Goal: Communication & Community: Participate in discussion

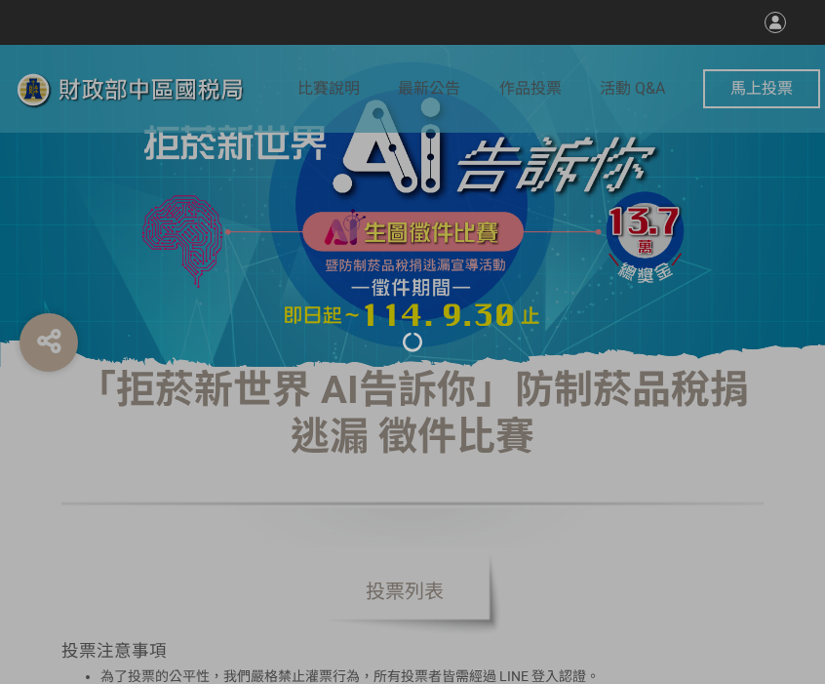
select select "vote"
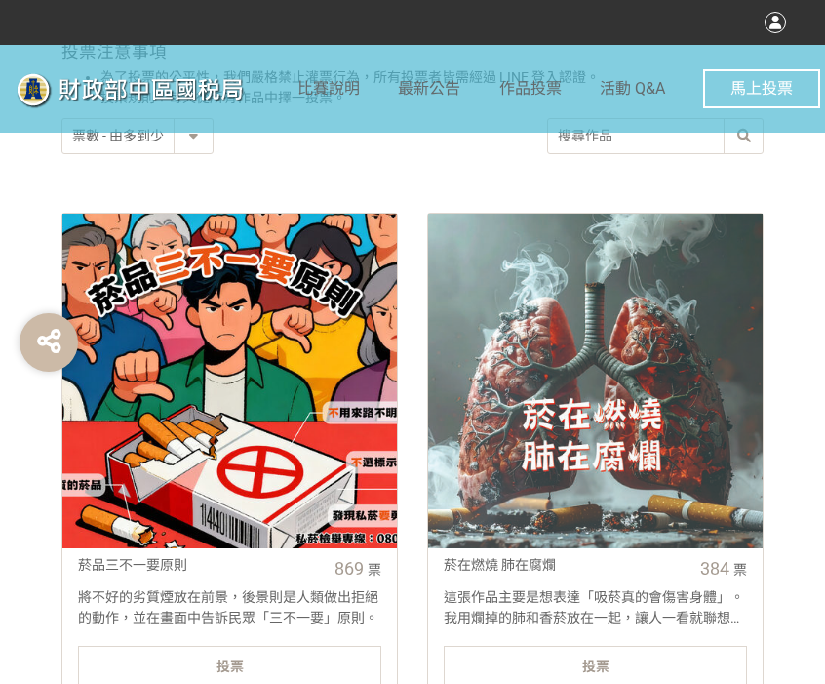
scroll to position [780, 0]
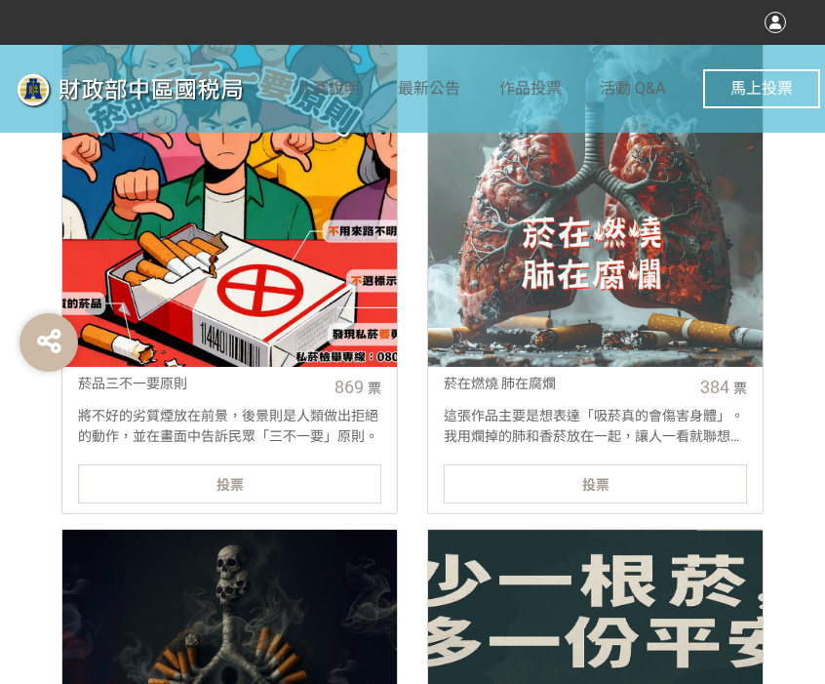
click at [303, 473] on div "投票" at bounding box center [229, 483] width 303 height 39
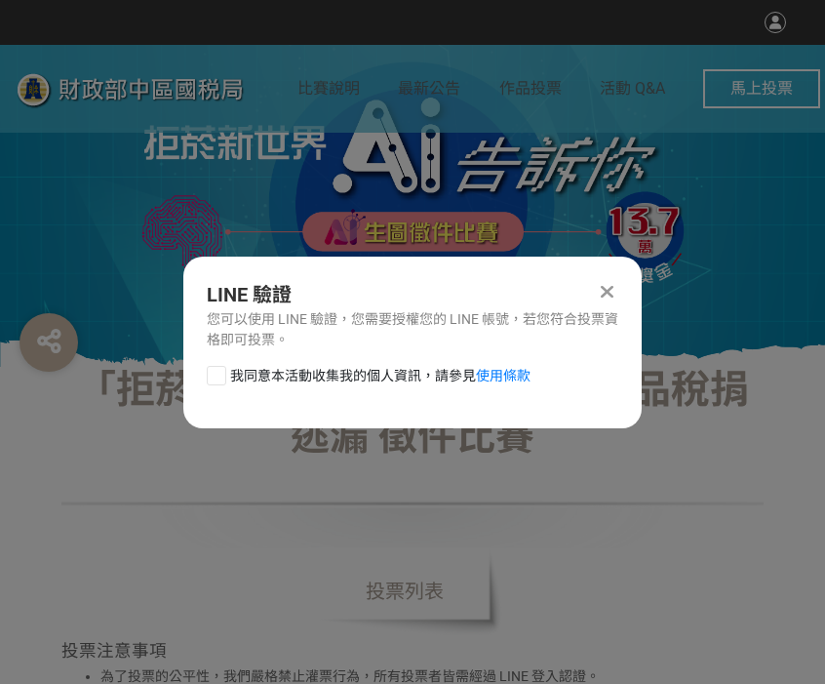
scroll to position [0, 0]
click at [216, 381] on div at bounding box center [217, 376] width 20 height 20
checkbox input "true"
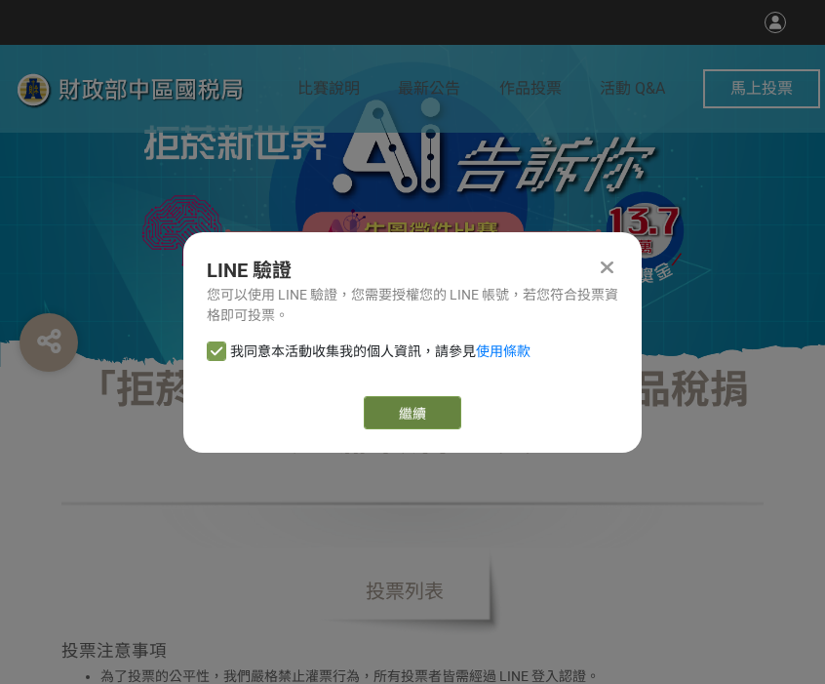
click at [399, 405] on link "繼續" at bounding box center [413, 412] width 98 height 33
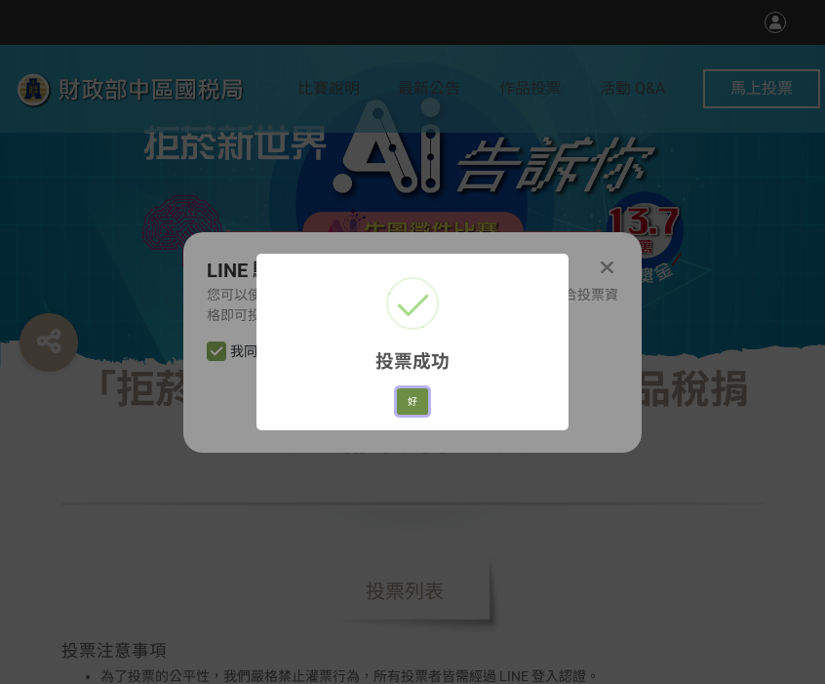
click at [420, 412] on button "好" at bounding box center [412, 401] width 31 height 27
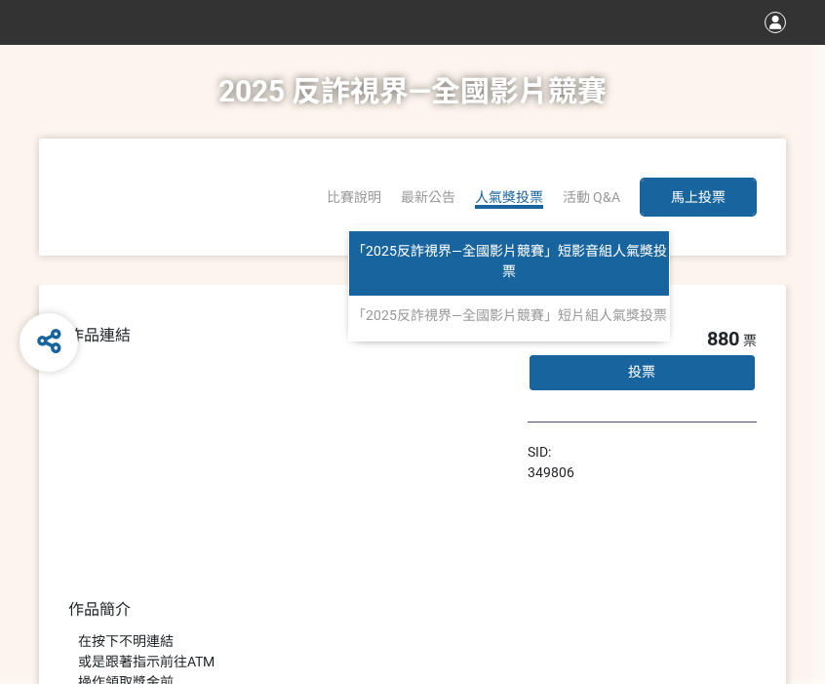
click at [517, 258] on link "「2025反詐視界—全國影片競賽」短影音組人氣獎投票" at bounding box center [509, 263] width 320 height 64
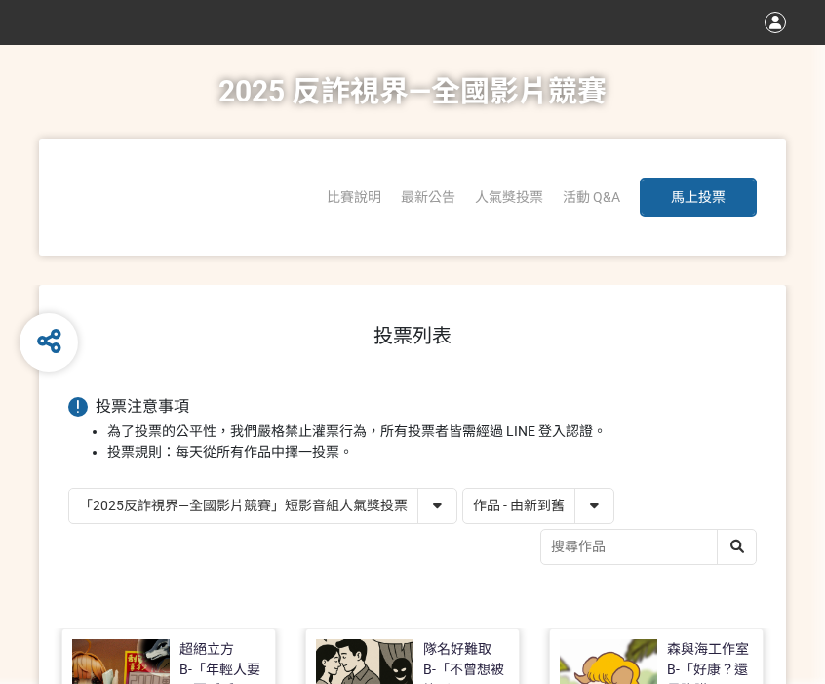
click at [514, 498] on select "作品 - 由新到舊 作品 - 由舊到新 票數 - 由多到少 票數 - 由少到多" at bounding box center [538, 506] width 150 height 34
select select "vote"
click at [463, 489] on select "作品 - 由新到舊 作品 - 由舊到新 票數 - 由多到少 票數 - 由少到多" at bounding box center [538, 506] width 150 height 34
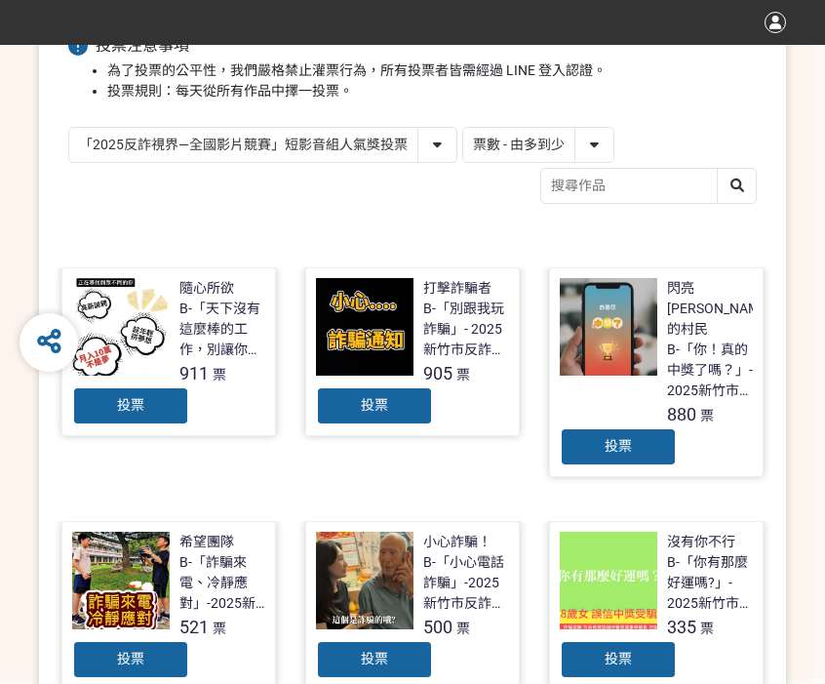
scroll to position [390, 0]
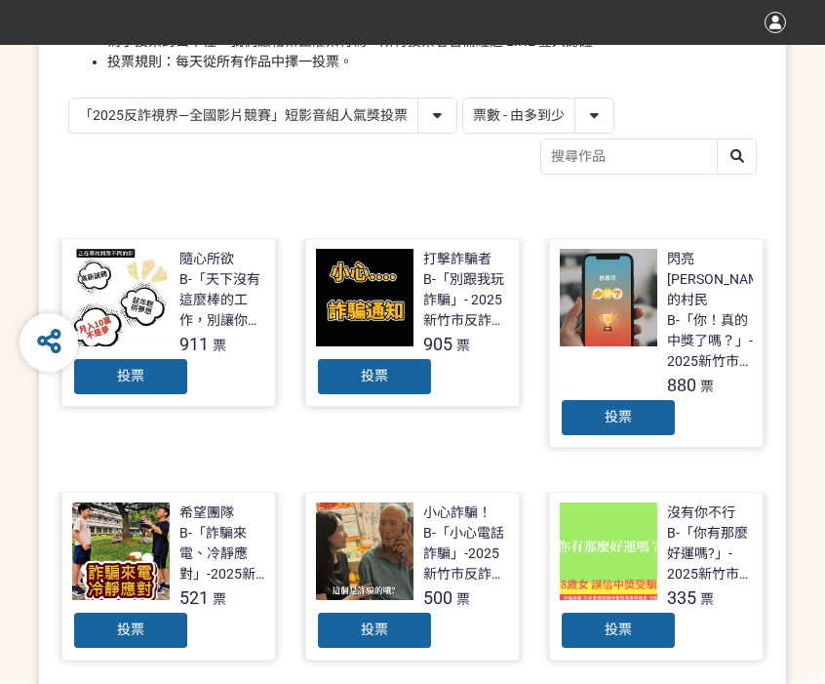
click at [123, 368] on span "投票" at bounding box center [130, 376] width 27 height 16
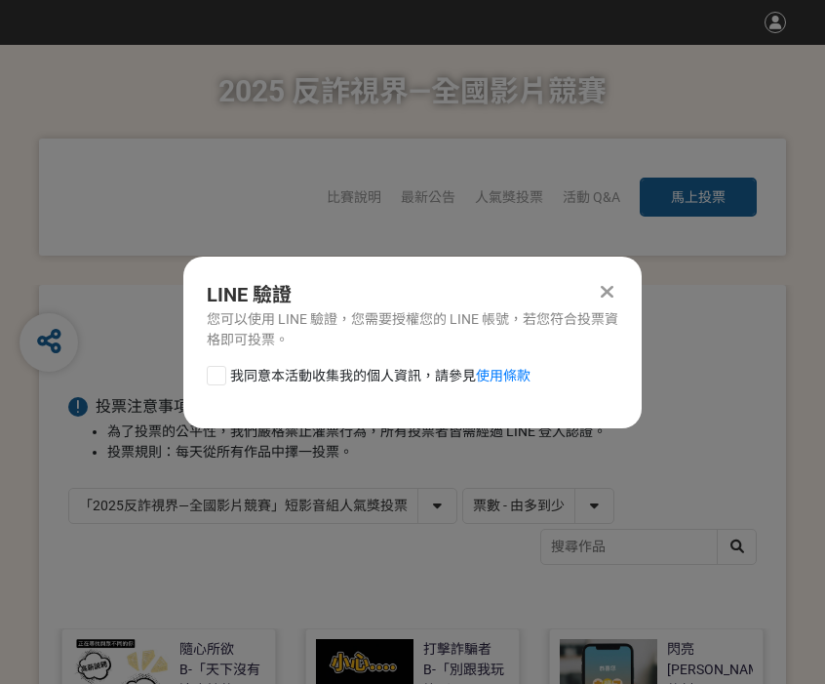
scroll to position [0, 0]
drag, startPoint x: 221, startPoint y: 373, endPoint x: 253, endPoint y: 386, distance: 33.7
click at [220, 373] on div at bounding box center [217, 376] width 20 height 20
checkbox input "true"
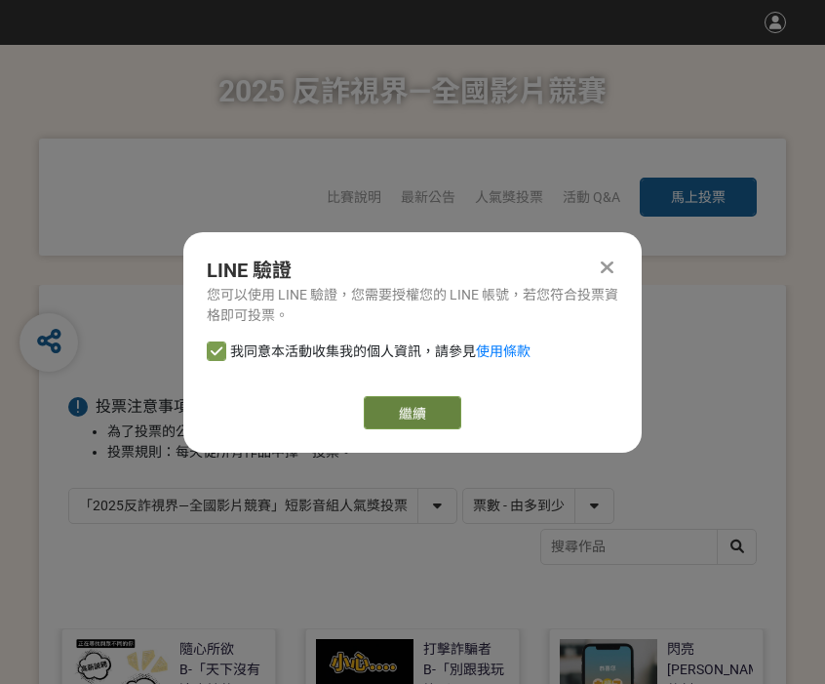
click at [435, 404] on link "繼續" at bounding box center [413, 412] width 98 height 33
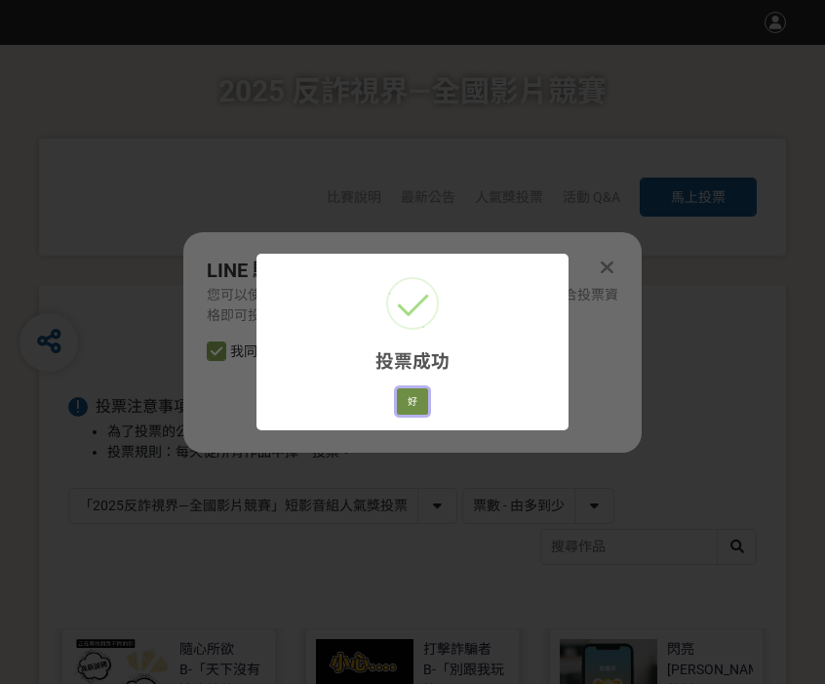
click at [416, 392] on button "好" at bounding box center [412, 401] width 31 height 27
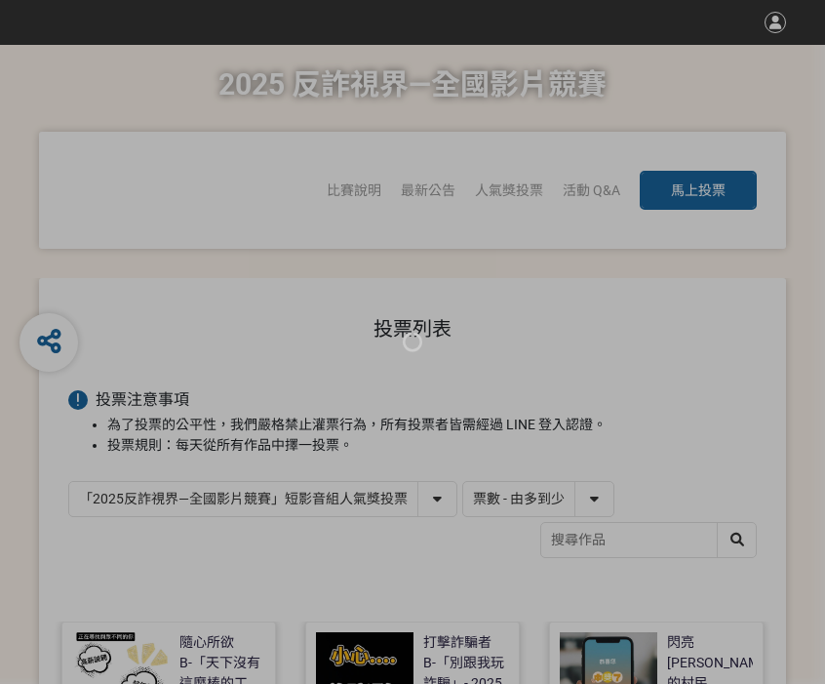
scroll to position [300, 0]
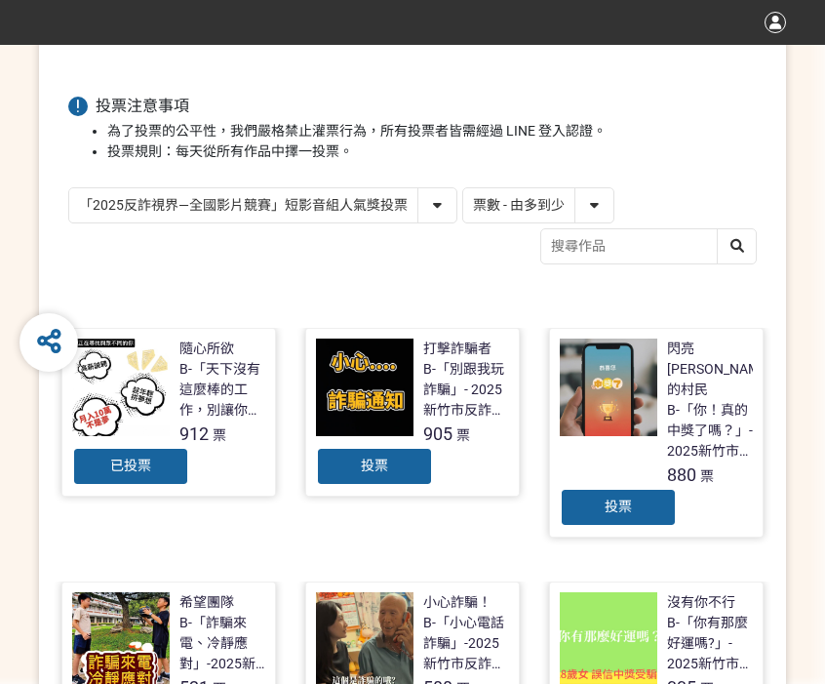
click at [425, 209] on select "「2025反詐視界—全國影片競賽」短影音組人氣獎投票 「2025反詐視界—全國影片競賽」短片組人氣獎投票" at bounding box center [262, 205] width 387 height 34
select select "13146"
click at [69, 188] on select "「2025反詐視界—全國影片競賽」短影音組人氣獎投票 「2025反詐視界—全國影片競賽」短片組人氣獎投票" at bounding box center [262, 205] width 387 height 34
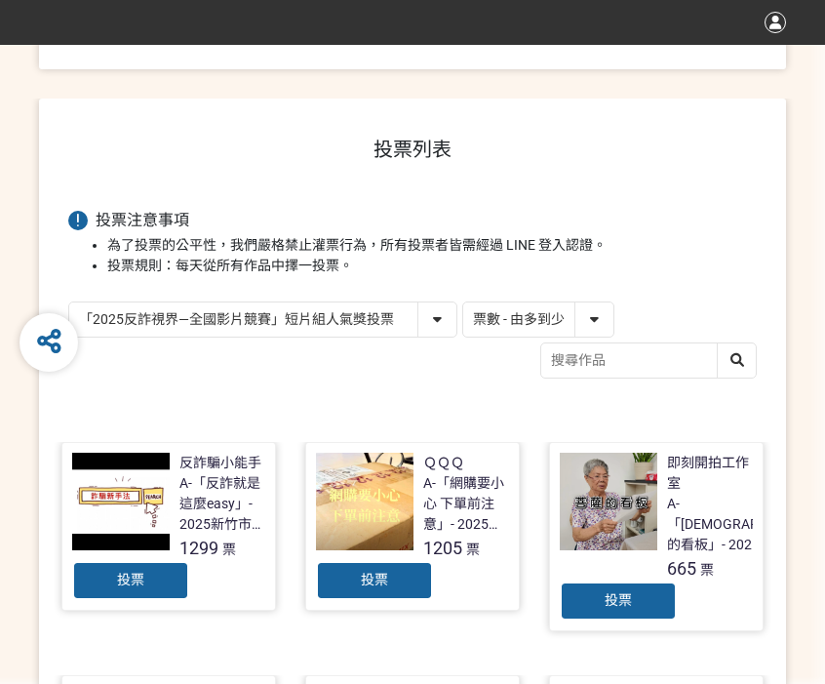
scroll to position [195, 0]
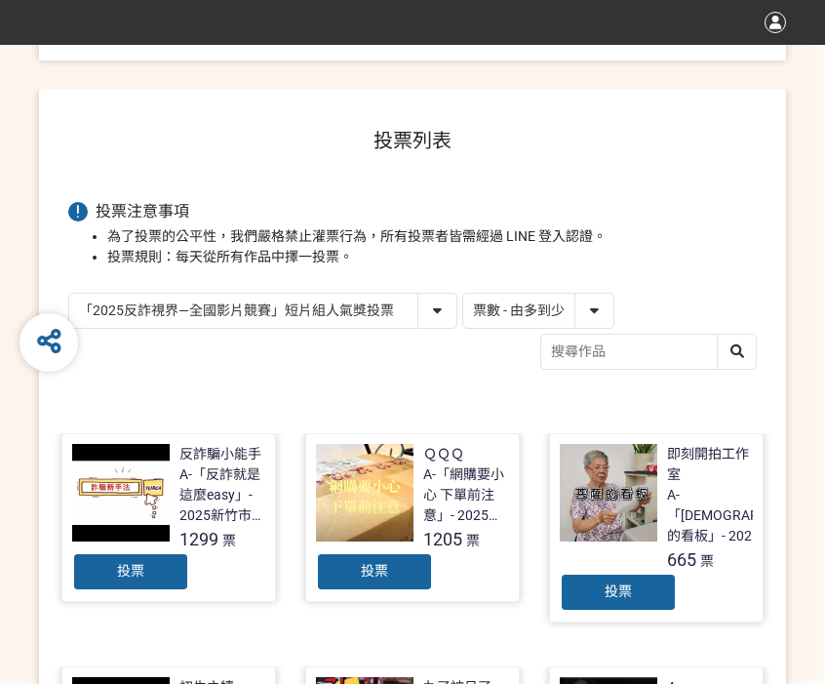
click at [166, 567] on div "投票" at bounding box center [130, 571] width 117 height 39
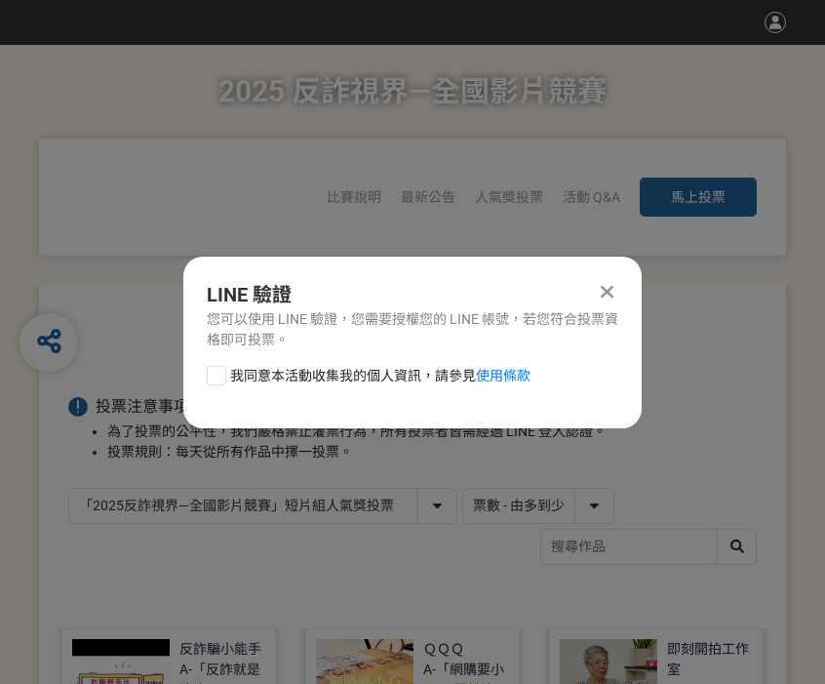
scroll to position [0, 0]
click at [222, 380] on div at bounding box center [217, 376] width 20 height 20
checkbox input "true"
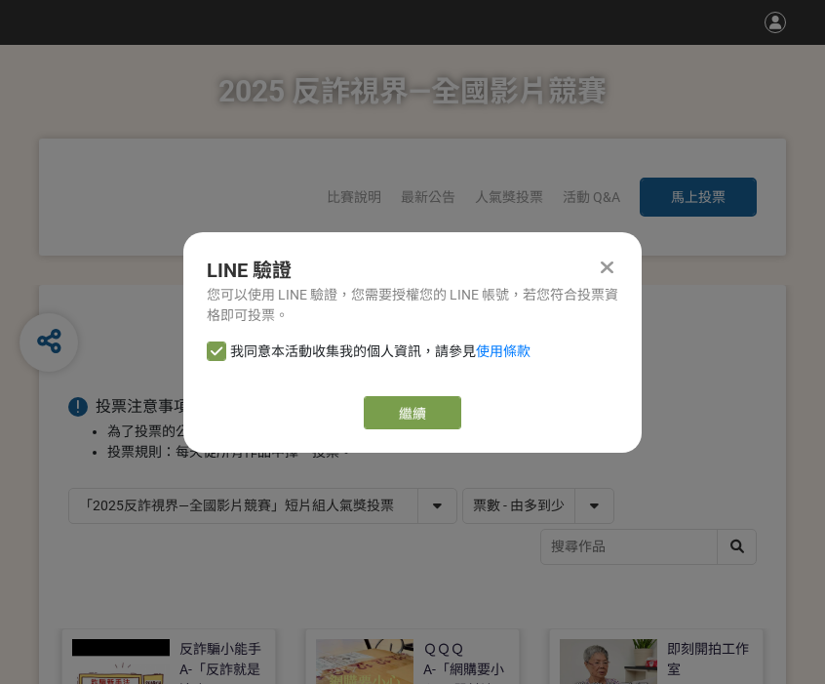
click at [357, 409] on div "繼續" at bounding box center [413, 412] width 412 height 33
click at [413, 403] on link "繼續" at bounding box center [413, 412] width 98 height 33
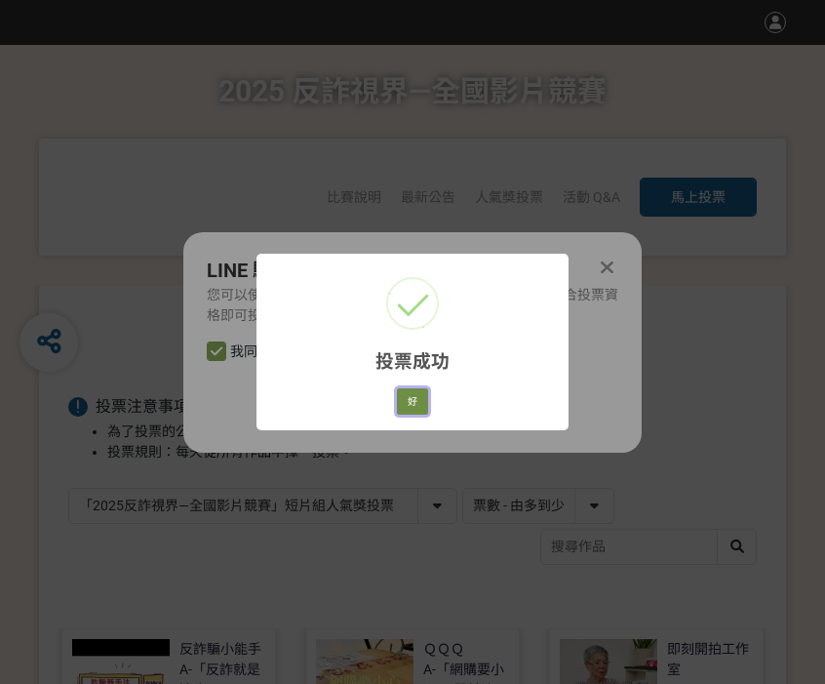
click at [410, 405] on button "好" at bounding box center [412, 401] width 31 height 27
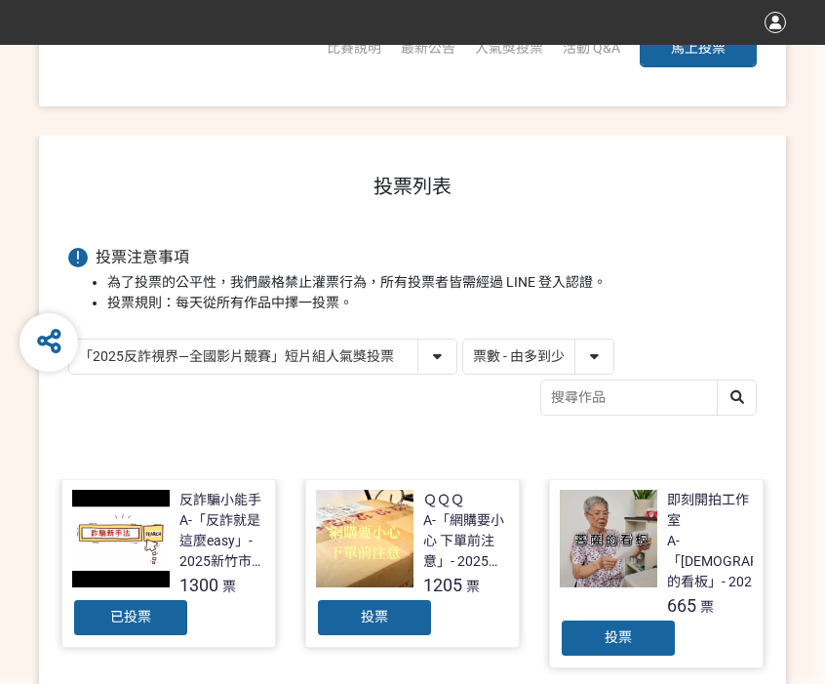
scroll to position [171, 0]
